Goal: Check status

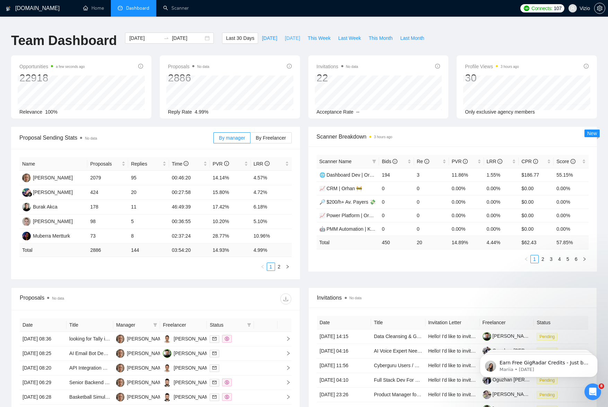
click at [296, 34] on span "[DATE]" at bounding box center [292, 38] width 15 height 8
type input "[DATE]"
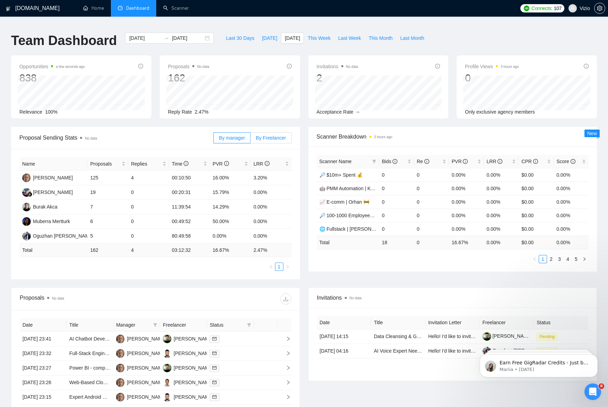
click at [264, 135] on span "By Freelancer" at bounding box center [271, 138] width 30 height 6
click at [250, 140] on input "By Freelancer" at bounding box center [250, 140] width 0 height 0
click at [237, 160] on span "PVR" at bounding box center [228, 164] width 30 height 8
click at [238, 160] on span "PVR" at bounding box center [228, 164] width 30 height 8
click at [283, 160] on span "LRR" at bounding box center [268, 164] width 30 height 8
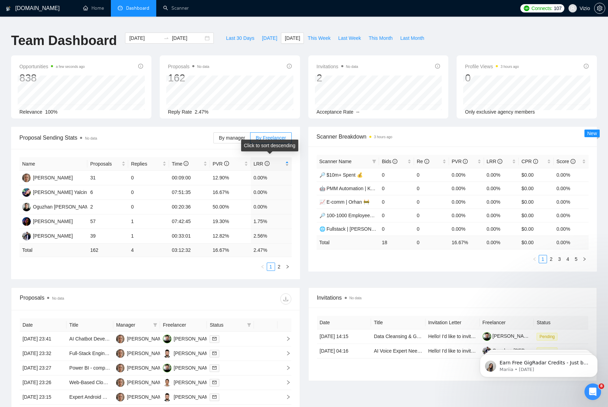
click at [280, 160] on span "LRR" at bounding box center [268, 164] width 30 height 8
click at [248, 34] on span "Last 30 Days" at bounding box center [240, 38] width 28 height 8
type input "[DATE]"
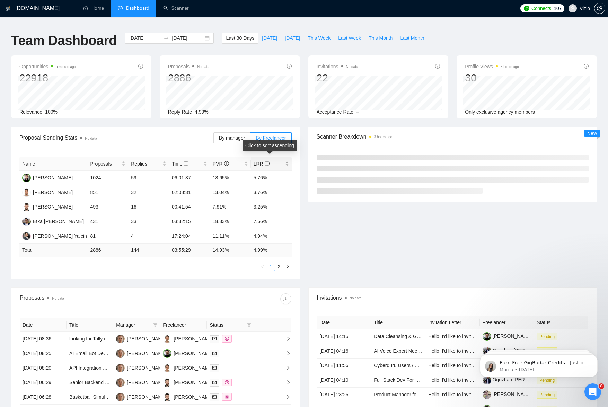
click at [270, 160] on span "LRR" at bounding box center [268, 164] width 30 height 8
click at [274, 160] on span "LRR" at bounding box center [268, 164] width 30 height 8
